Goal: Task Accomplishment & Management: Use online tool/utility

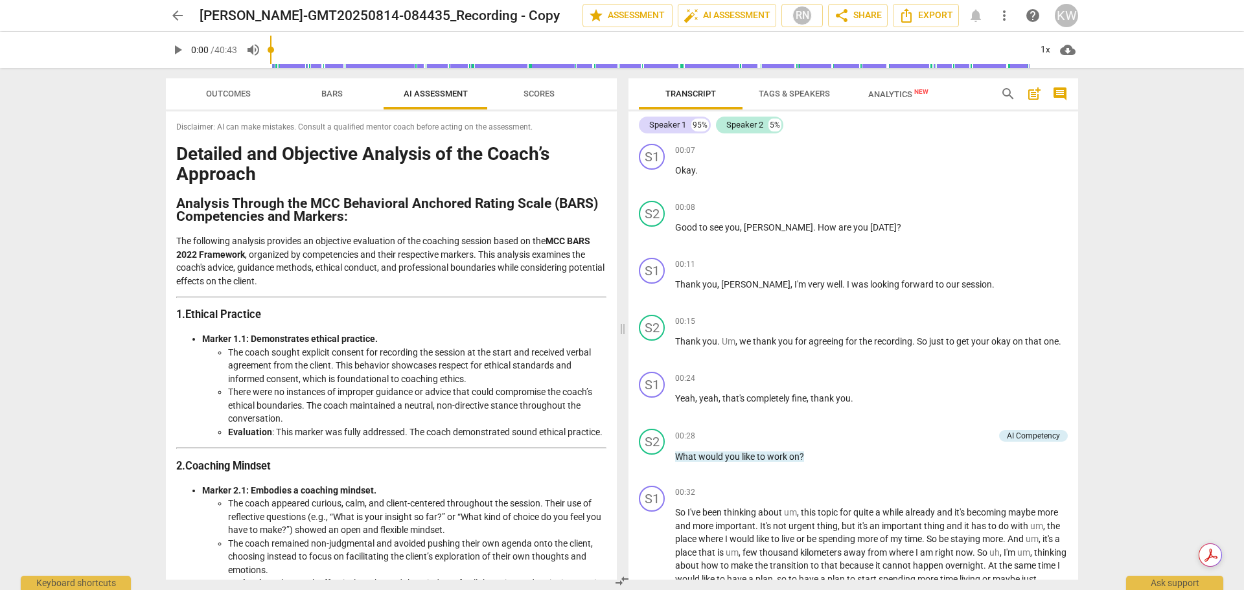
scroll to position [2366, 0]
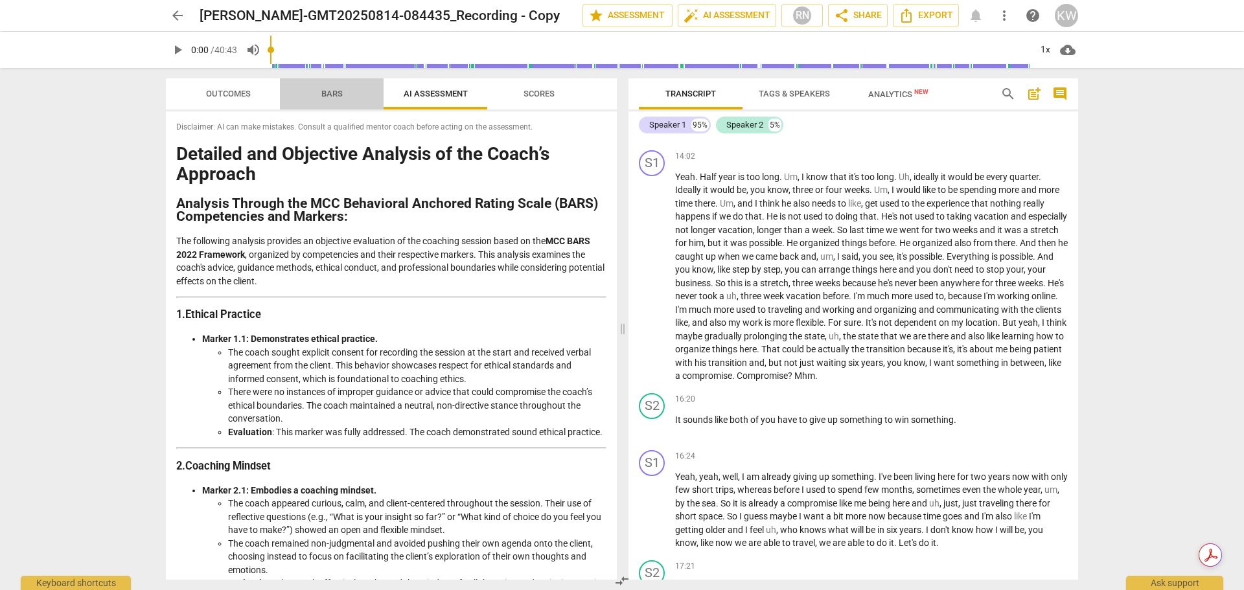
click at [330, 99] on span "Bars" at bounding box center [332, 94] width 52 height 17
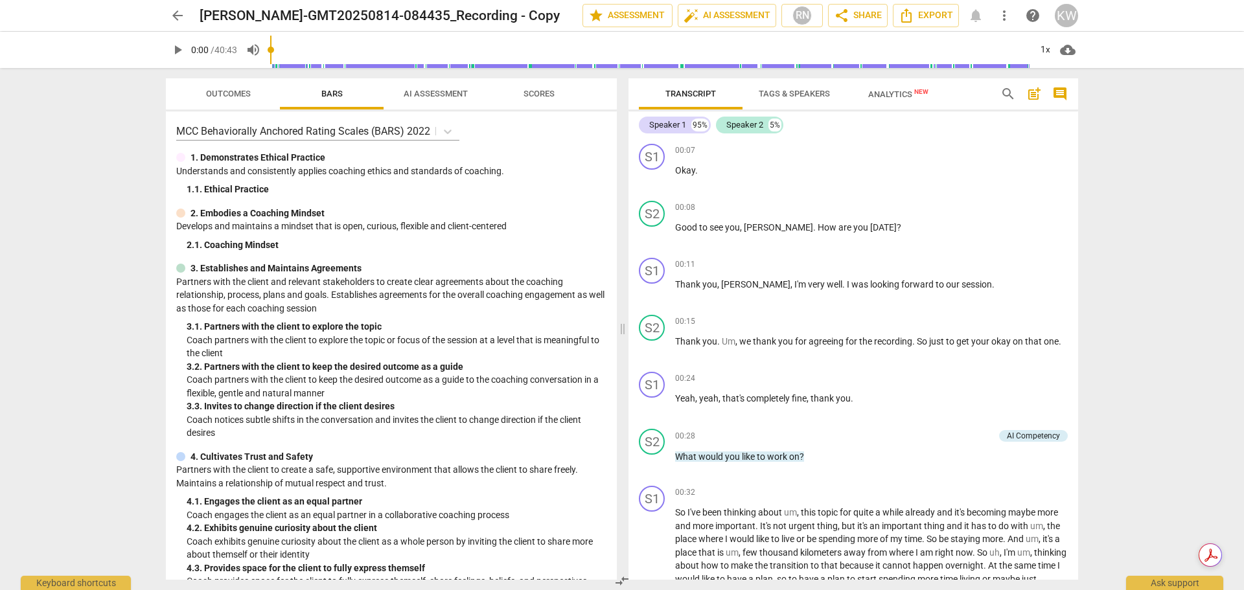
scroll to position [74, 0]
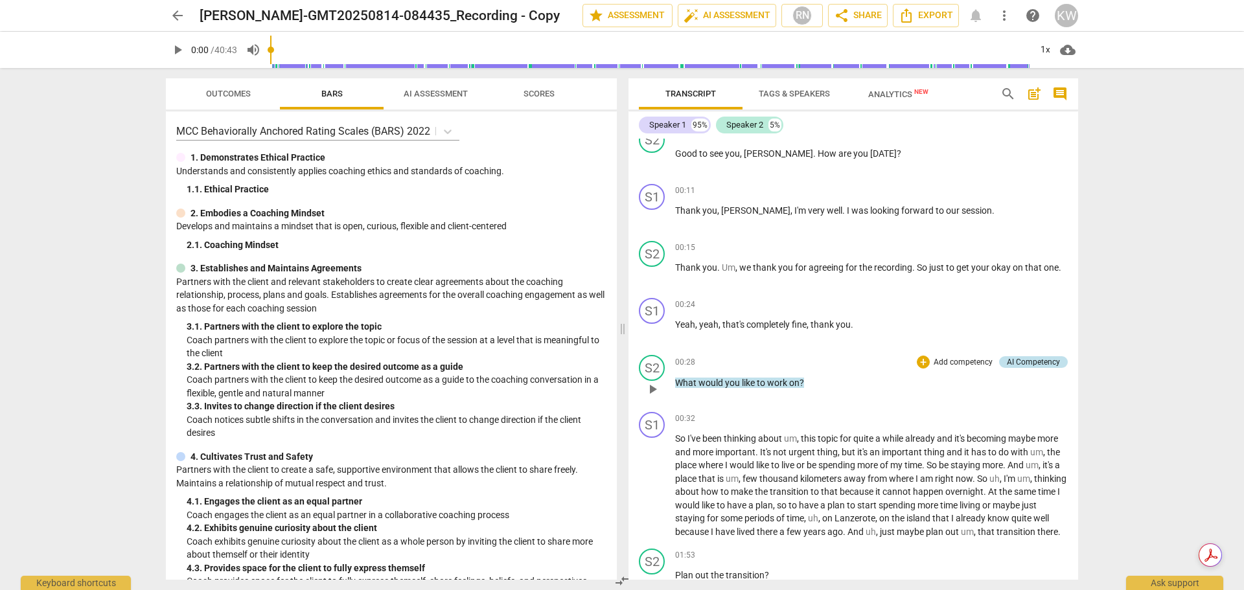
click at [1033, 365] on div "AI Competency" at bounding box center [1033, 362] width 53 height 12
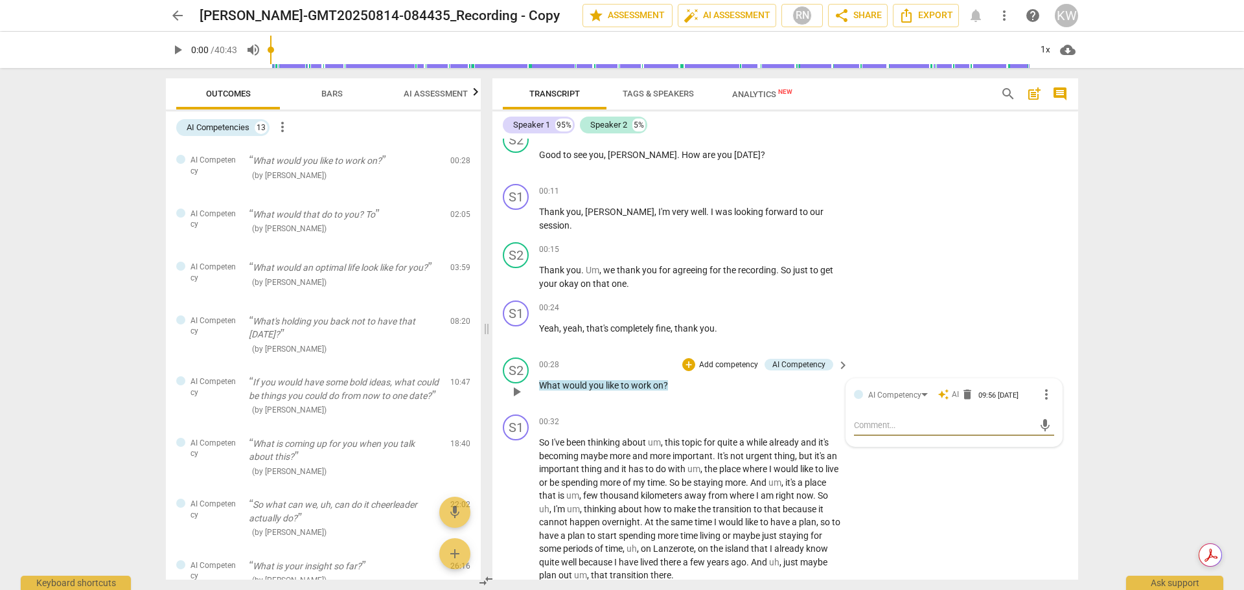
click at [715, 361] on p "Add competency" at bounding box center [729, 366] width 62 height 12
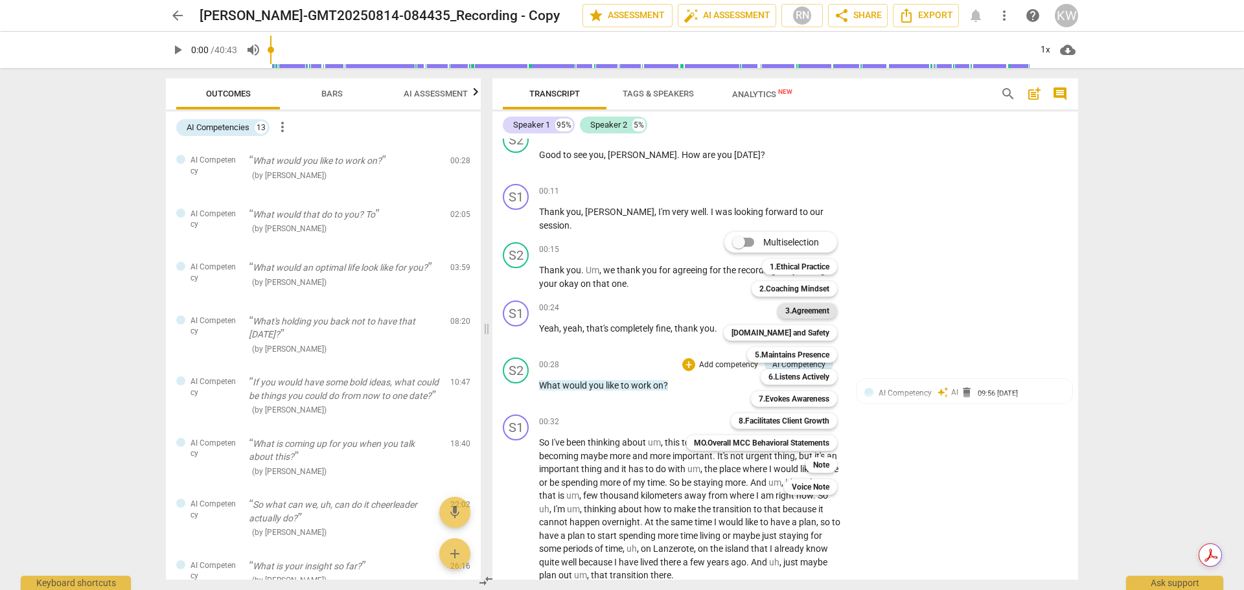
click at [814, 310] on b "3.Agreement" at bounding box center [807, 311] width 44 height 16
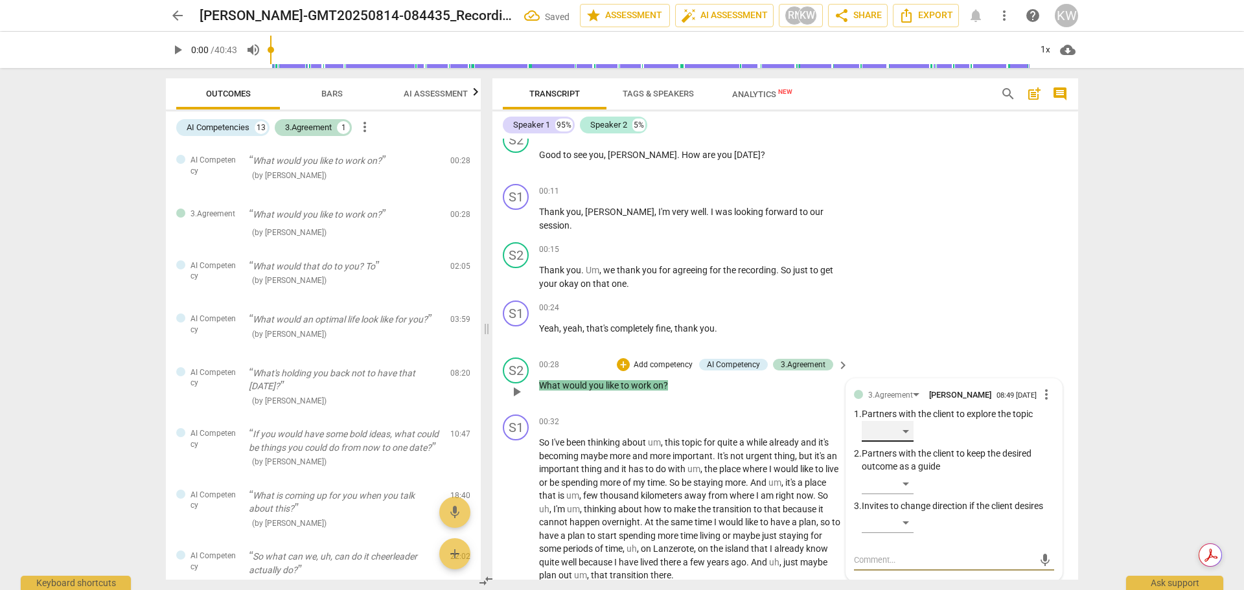
click at [904, 435] on div "​" at bounding box center [888, 431] width 52 height 21
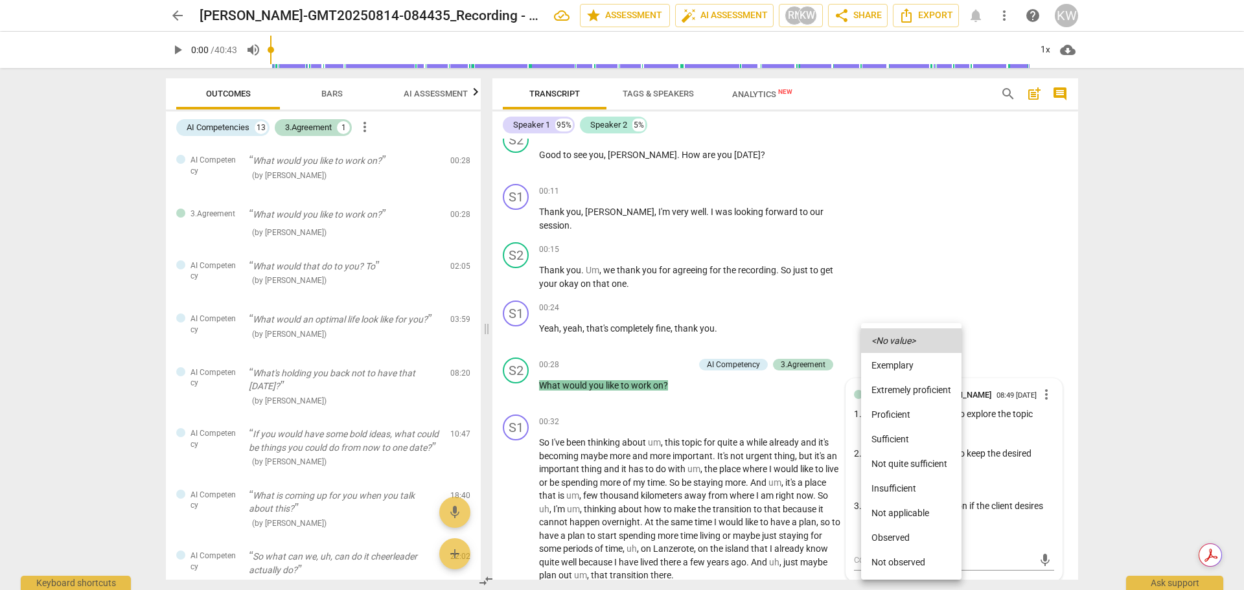
click at [1094, 402] on div at bounding box center [622, 295] width 1244 height 590
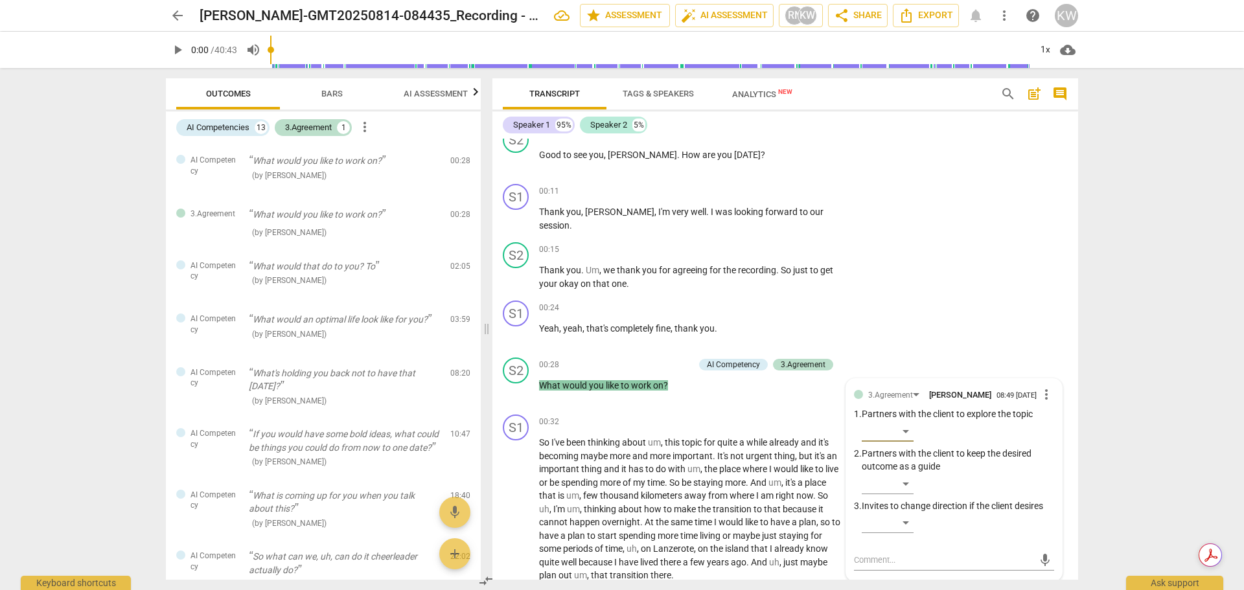
click at [451, 99] on span "AI Assessment" at bounding box center [435, 94] width 95 height 17
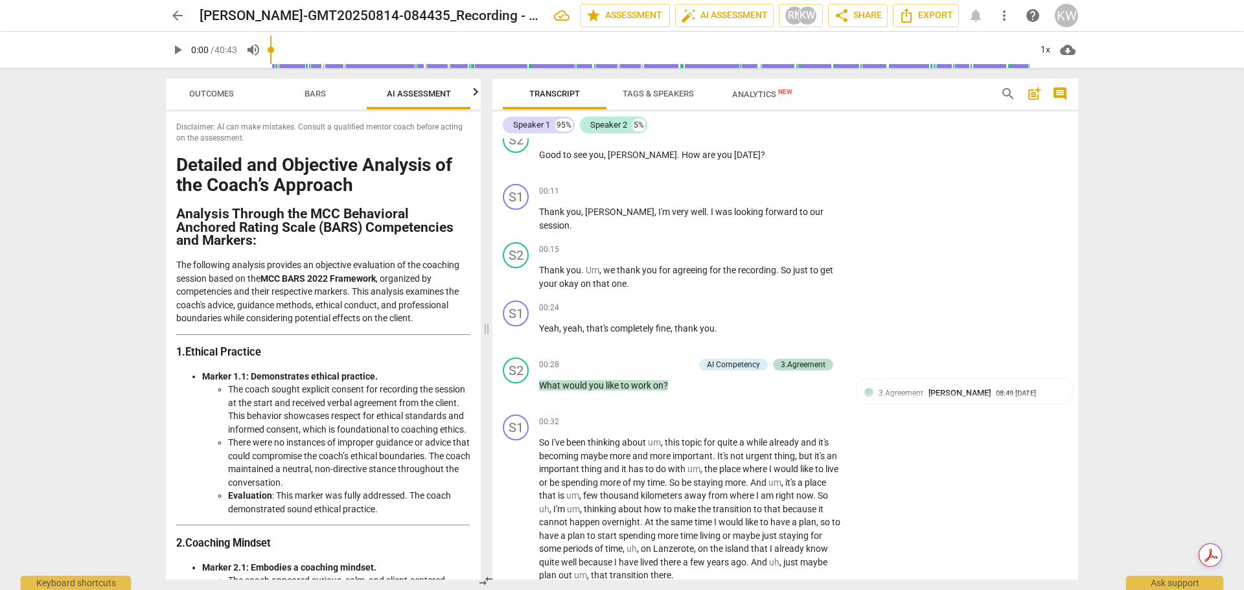
scroll to position [0, 17]
click at [476, 95] on icon "button" at bounding box center [476, 91] width 5 height 8
click at [416, 89] on span "Scores" at bounding box center [418, 94] width 31 height 10
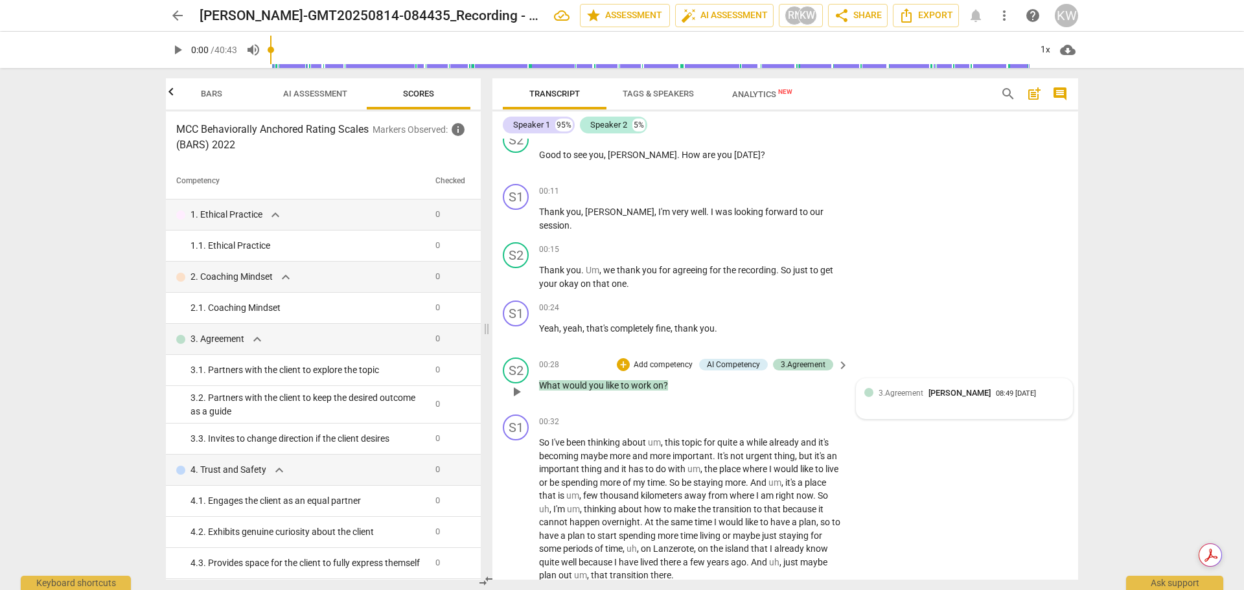
click at [904, 391] on span "3.Agreement" at bounding box center [900, 393] width 45 height 9
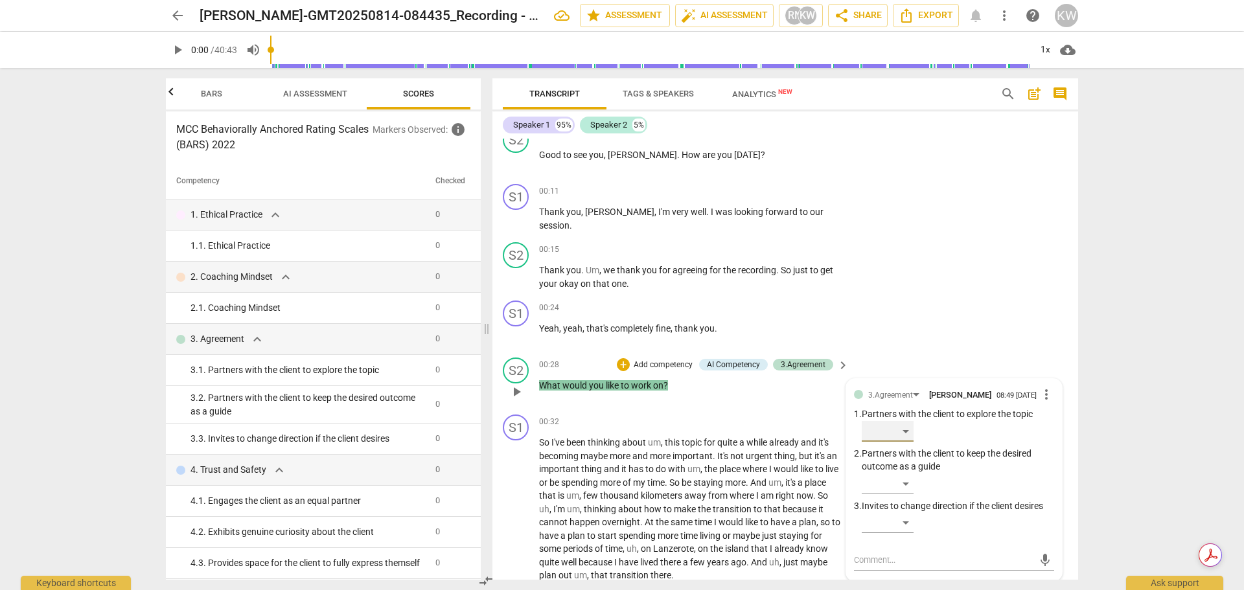
click at [905, 439] on div "​" at bounding box center [888, 431] width 52 height 21
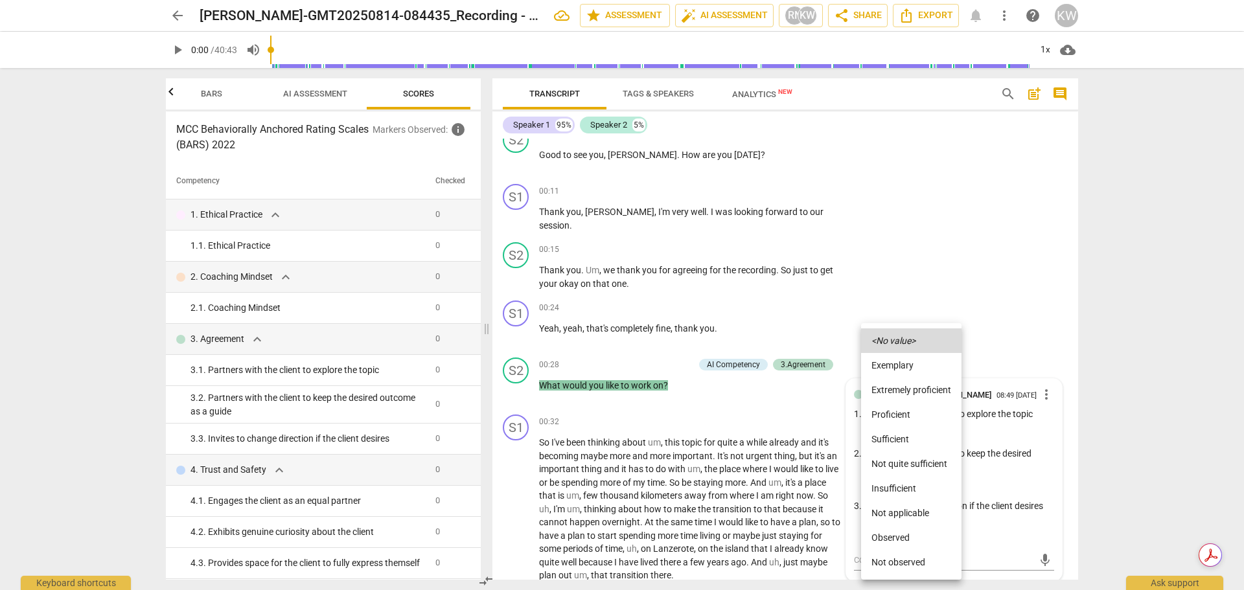
click at [1125, 388] on div at bounding box center [622, 295] width 1244 height 590
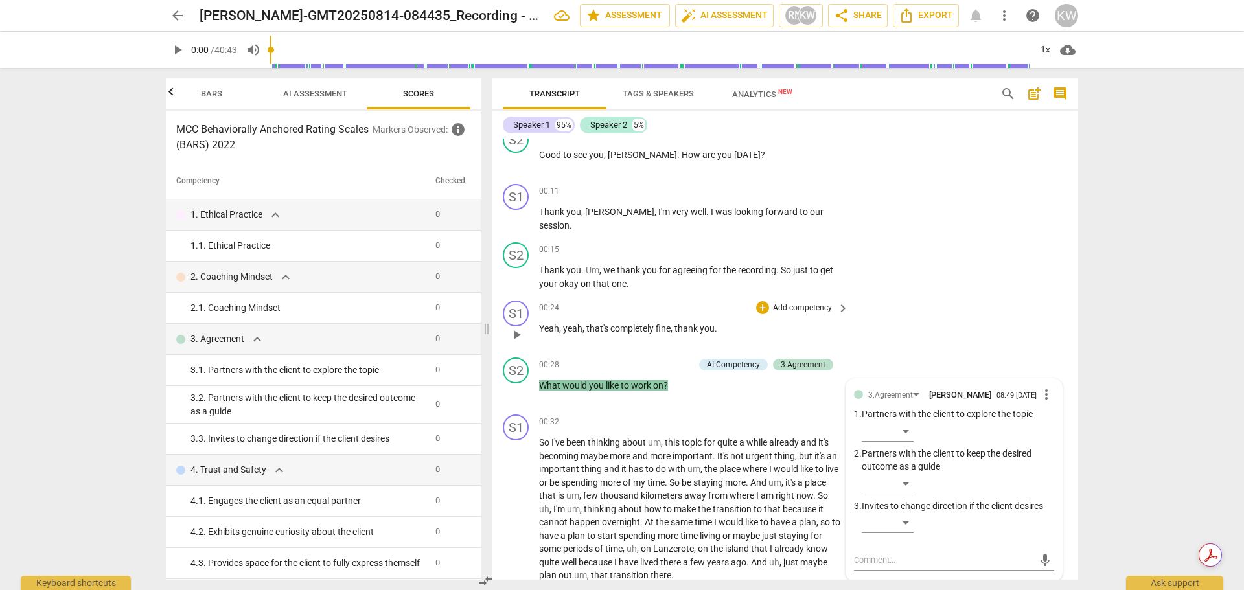
click at [1029, 345] on div "S1 play_arrow pause 00:24 + Add competency keyboard_arrow_right Yeah , yeah , t…" at bounding box center [785, 323] width 586 height 57
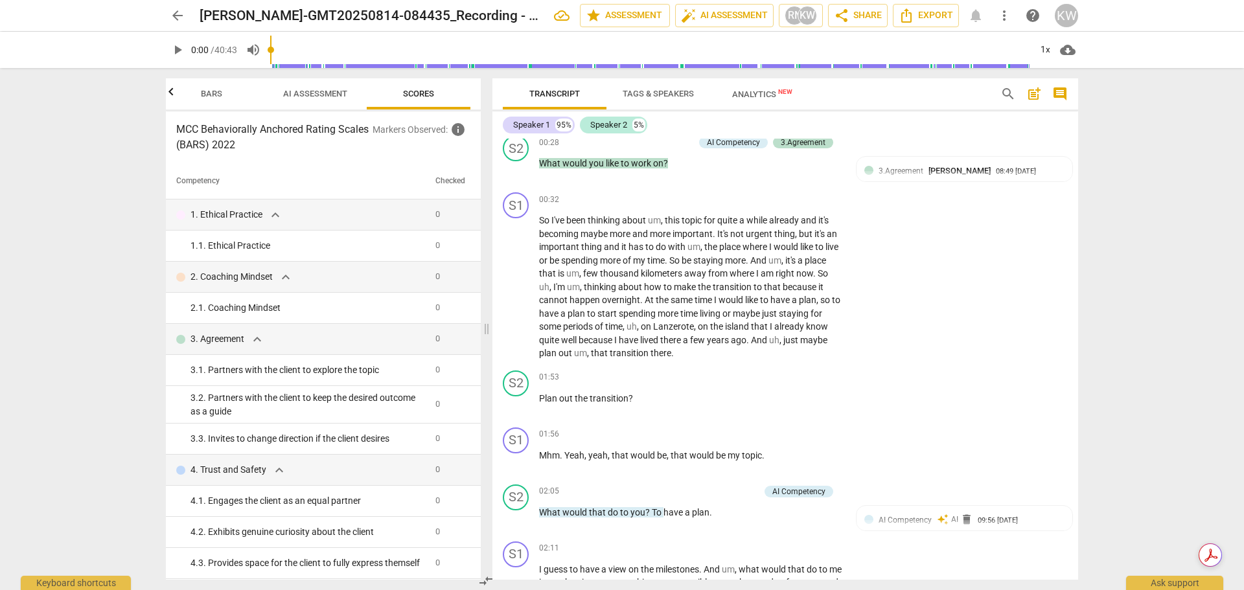
scroll to position [339, 0]
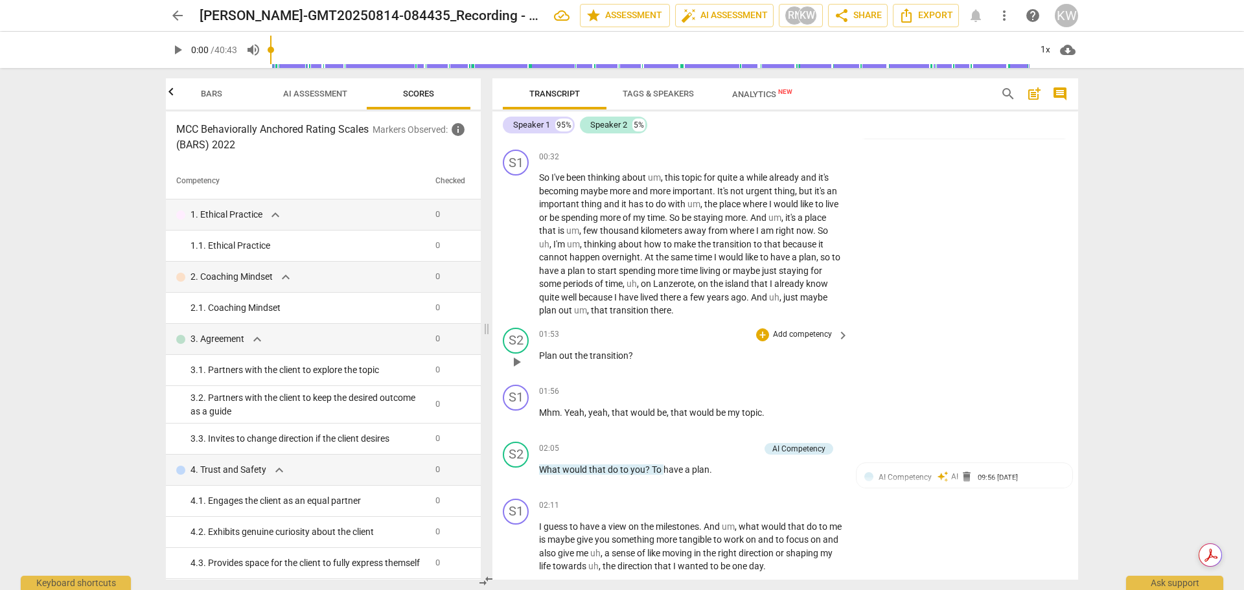
click at [796, 337] on p "Add competency" at bounding box center [803, 335] width 62 height 12
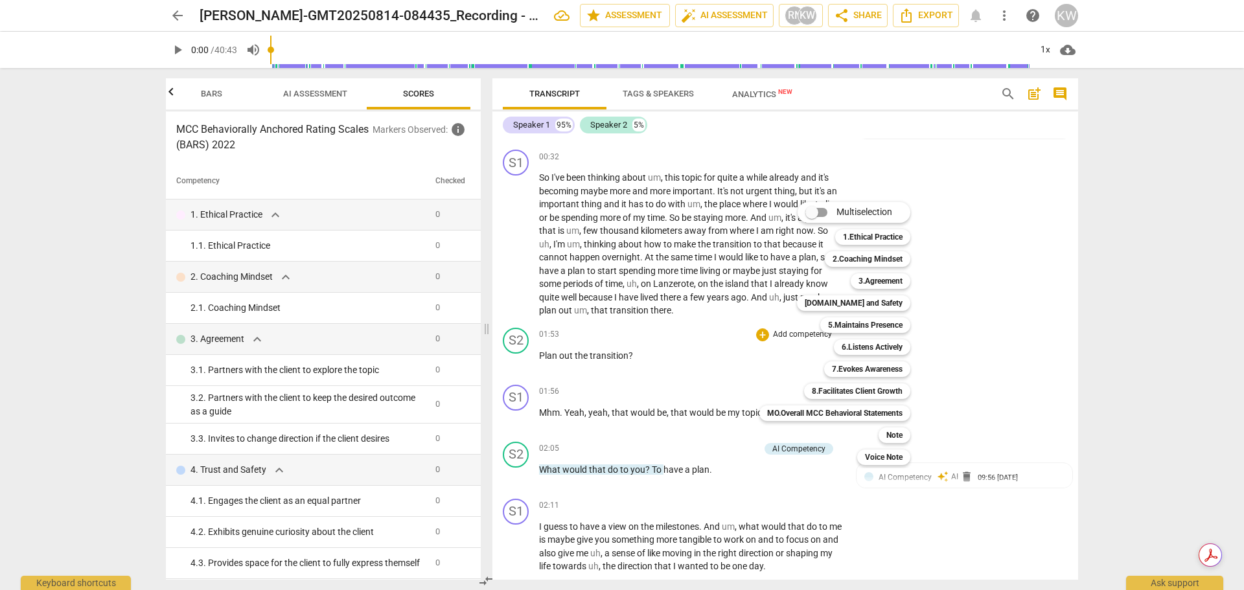
drag, startPoint x: 816, startPoint y: 209, endPoint x: 835, endPoint y: 209, distance: 19.4
click at [835, 209] on span at bounding box center [816, 212] width 40 height 31
click at [827, 209] on input "Multiselection" at bounding box center [811, 212] width 31 height 31
checkbox input "true"
click at [903, 280] on b "3.Agreement" at bounding box center [889, 281] width 44 height 16
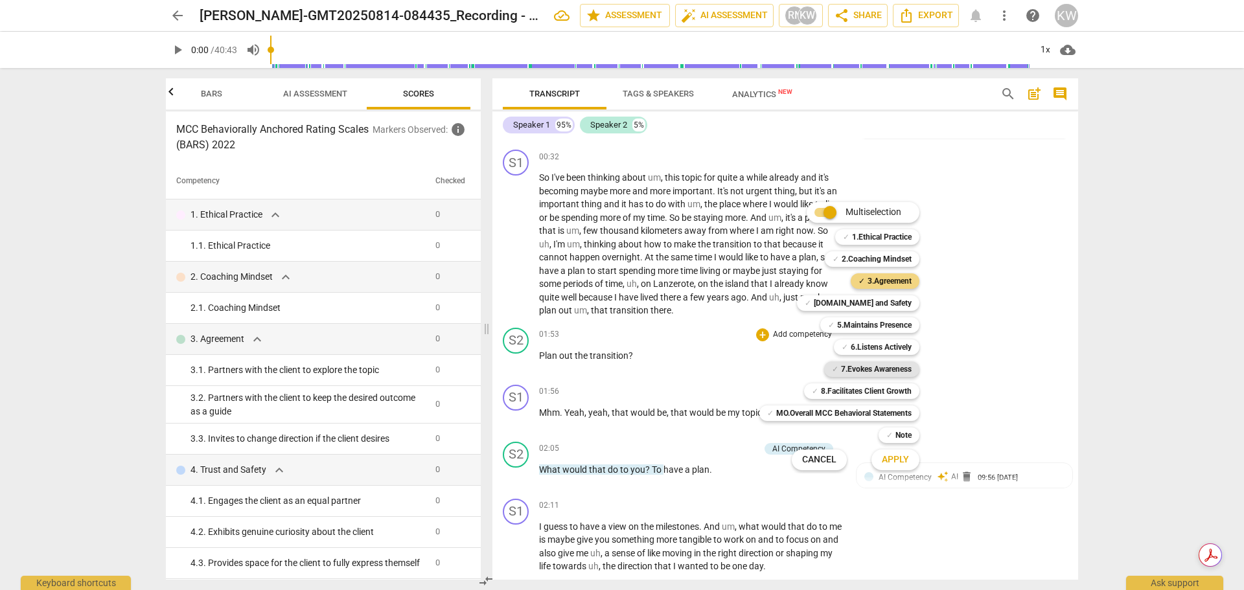
click at [897, 370] on b "7.Evokes Awareness" at bounding box center [876, 369] width 71 height 16
click at [992, 339] on div at bounding box center [622, 295] width 1244 height 590
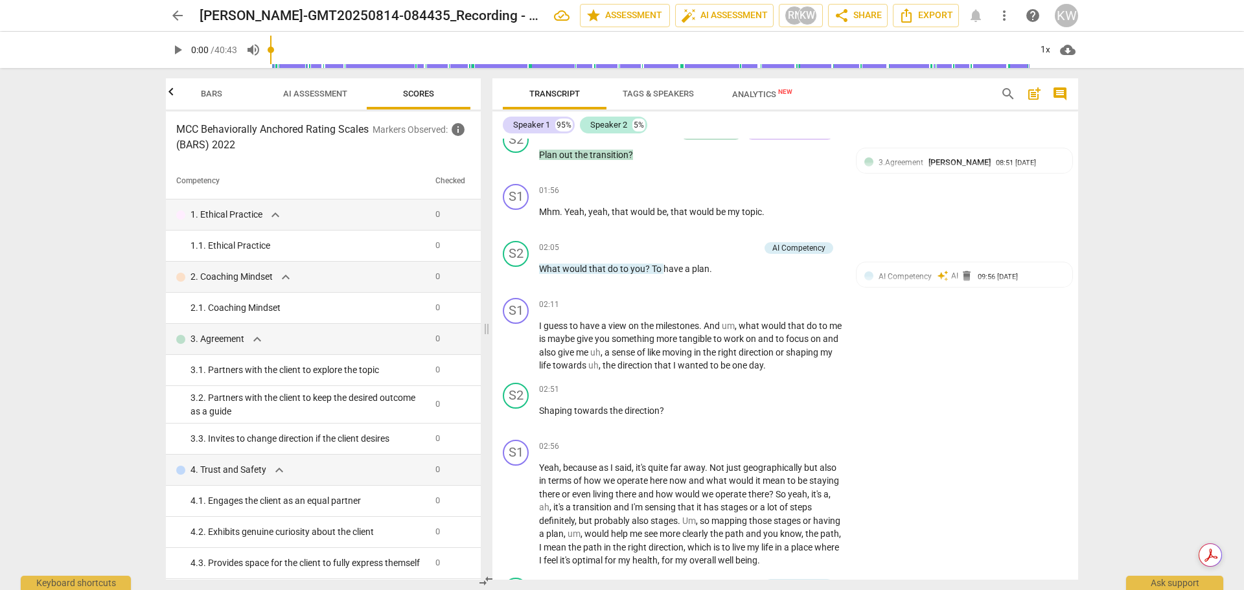
scroll to position [551, 0]
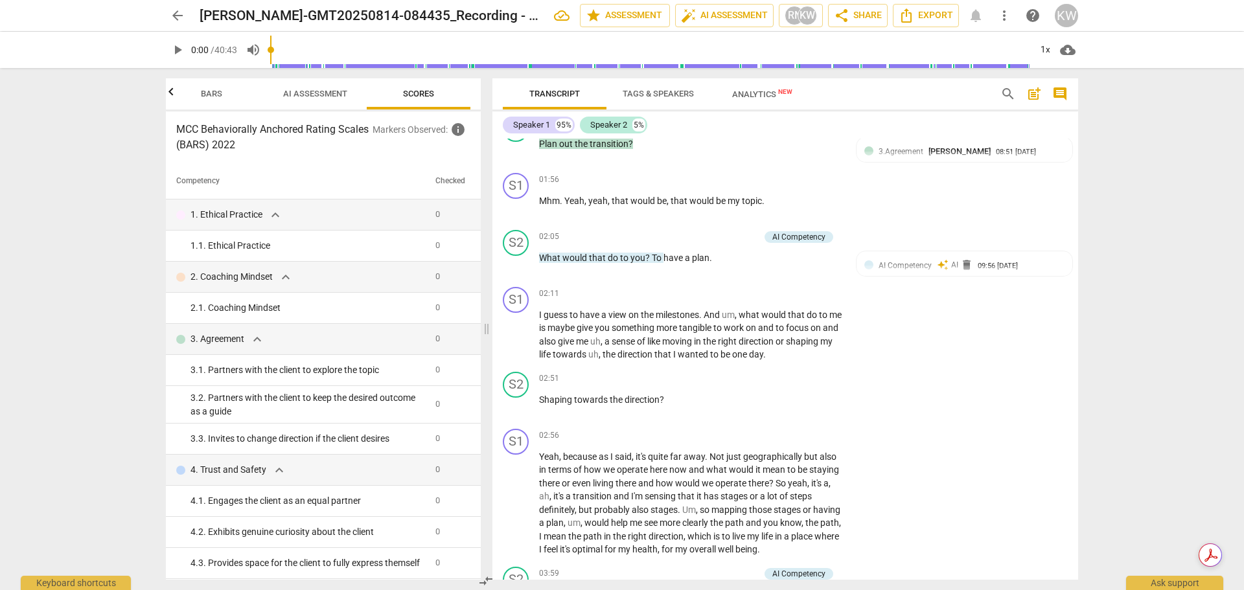
click at [302, 91] on span "AI Assessment" at bounding box center [315, 94] width 64 height 10
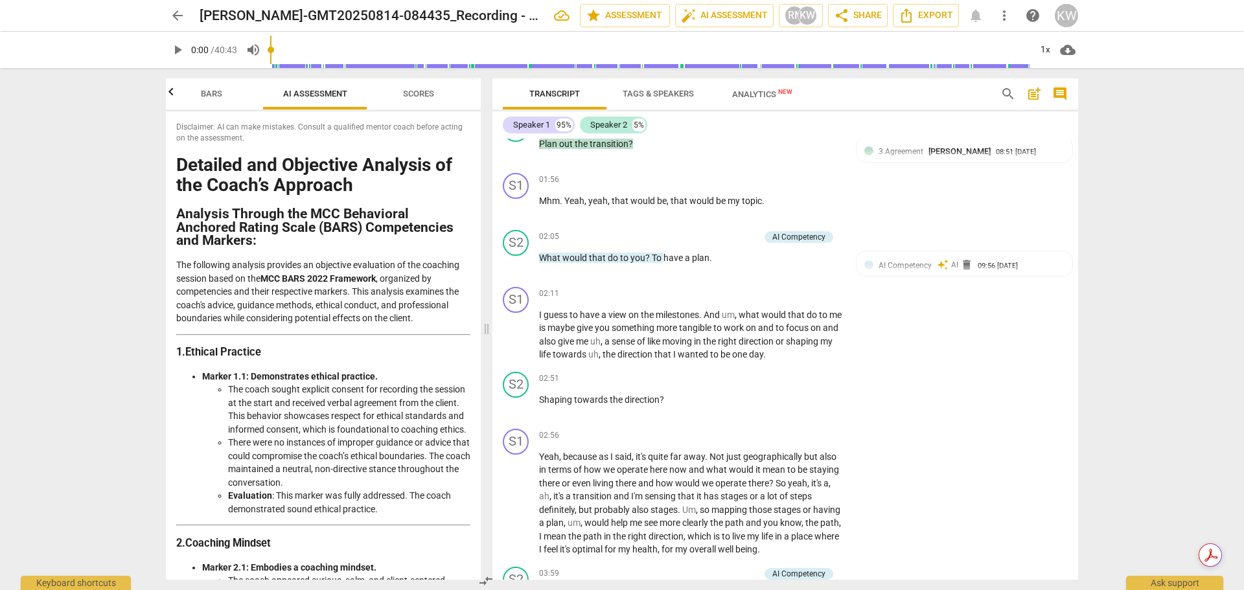
click at [208, 96] on span "Bars" at bounding box center [211, 94] width 21 height 10
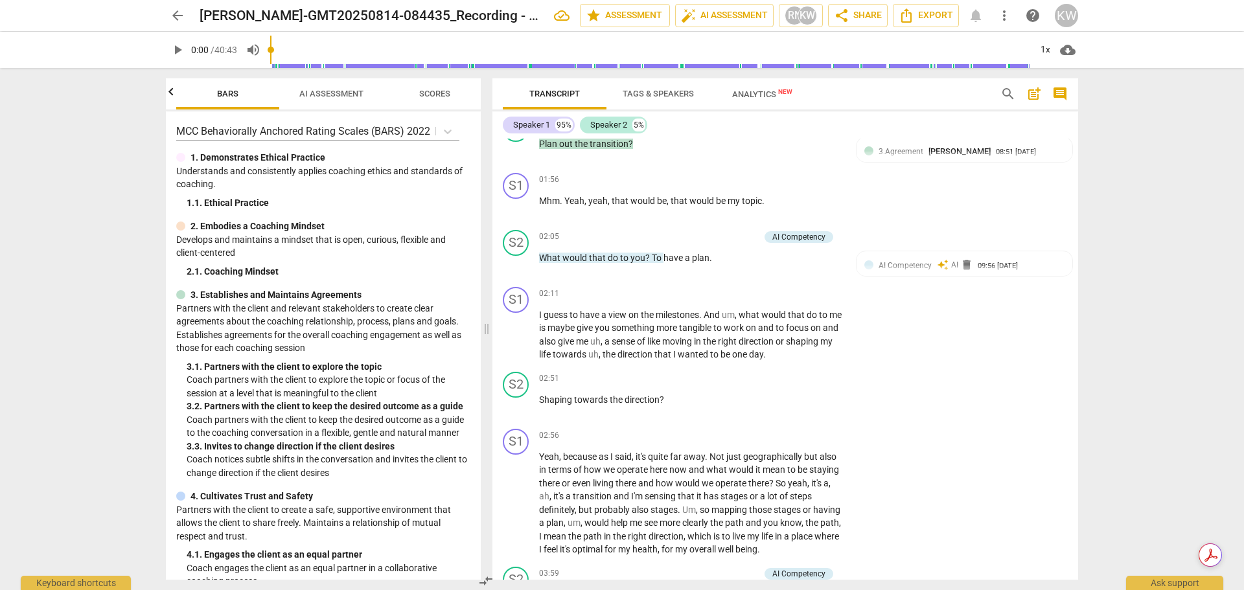
scroll to position [0, 104]
click at [477, 232] on div "MCC Behaviorally Anchored Rating Scales (BARS) 2022 1. Demonstrates Ethical Pra…" at bounding box center [323, 345] width 315 height 468
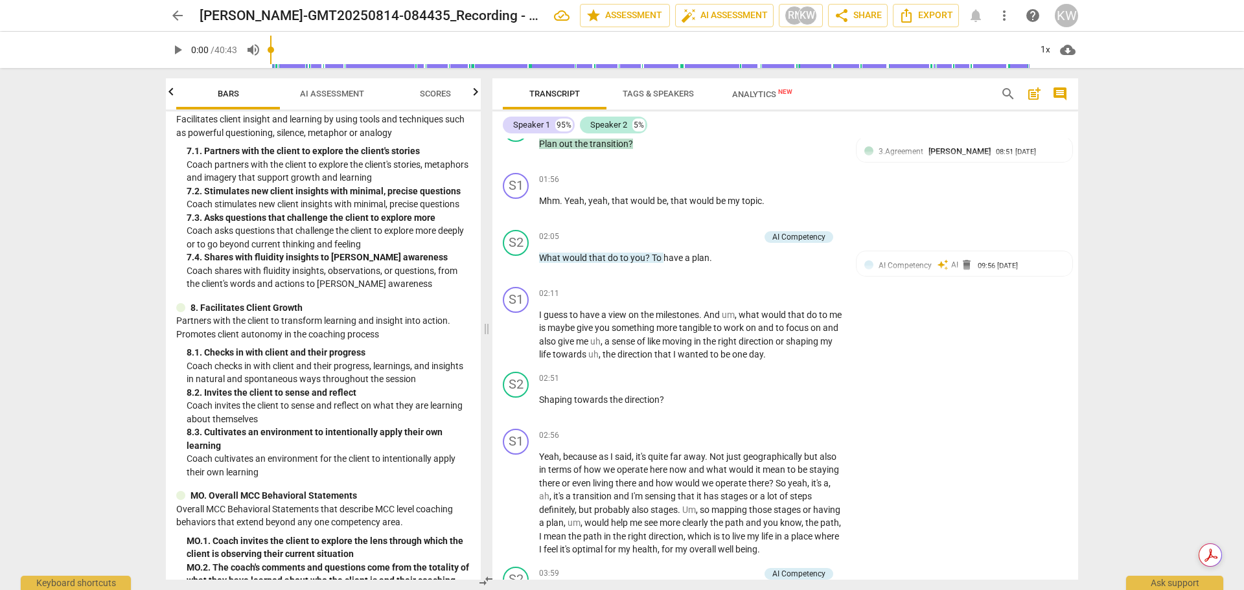
scroll to position [1000, 0]
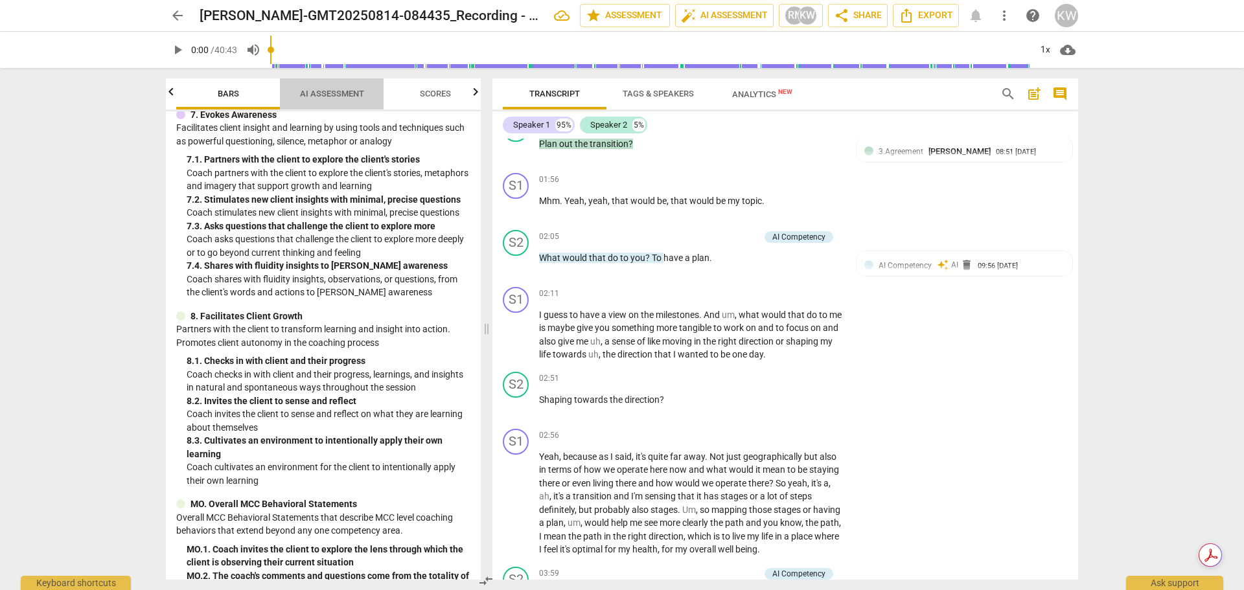
click at [325, 91] on span "AI Assessment" at bounding box center [332, 94] width 64 height 10
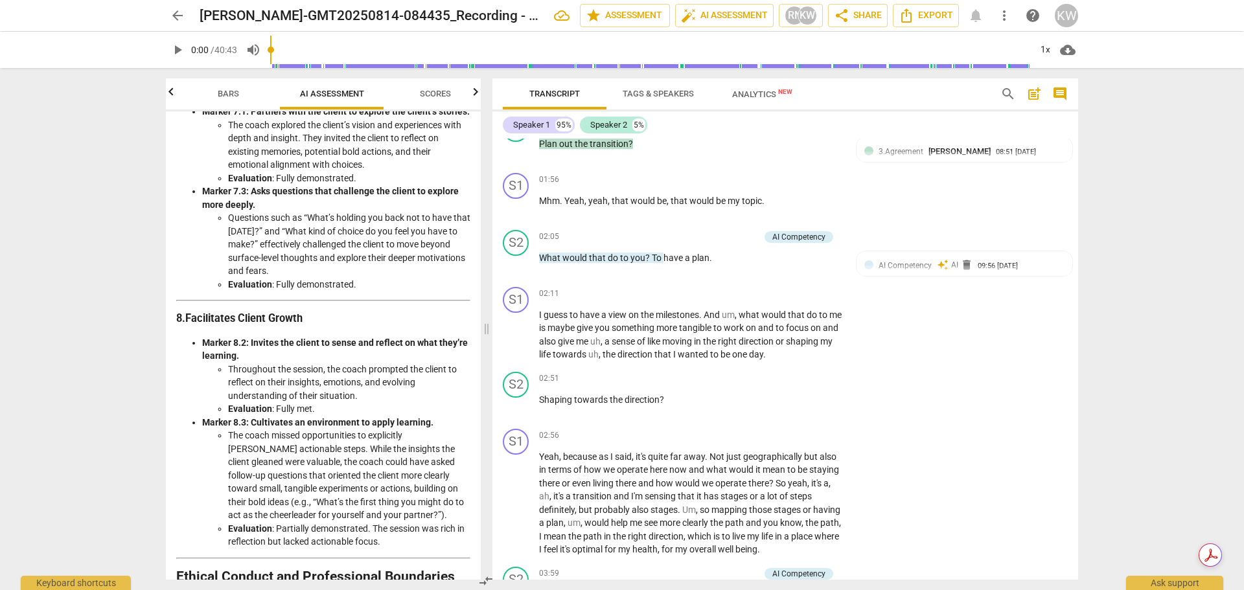
scroll to position [0, 0]
